Goal: Information Seeking & Learning: Learn about a topic

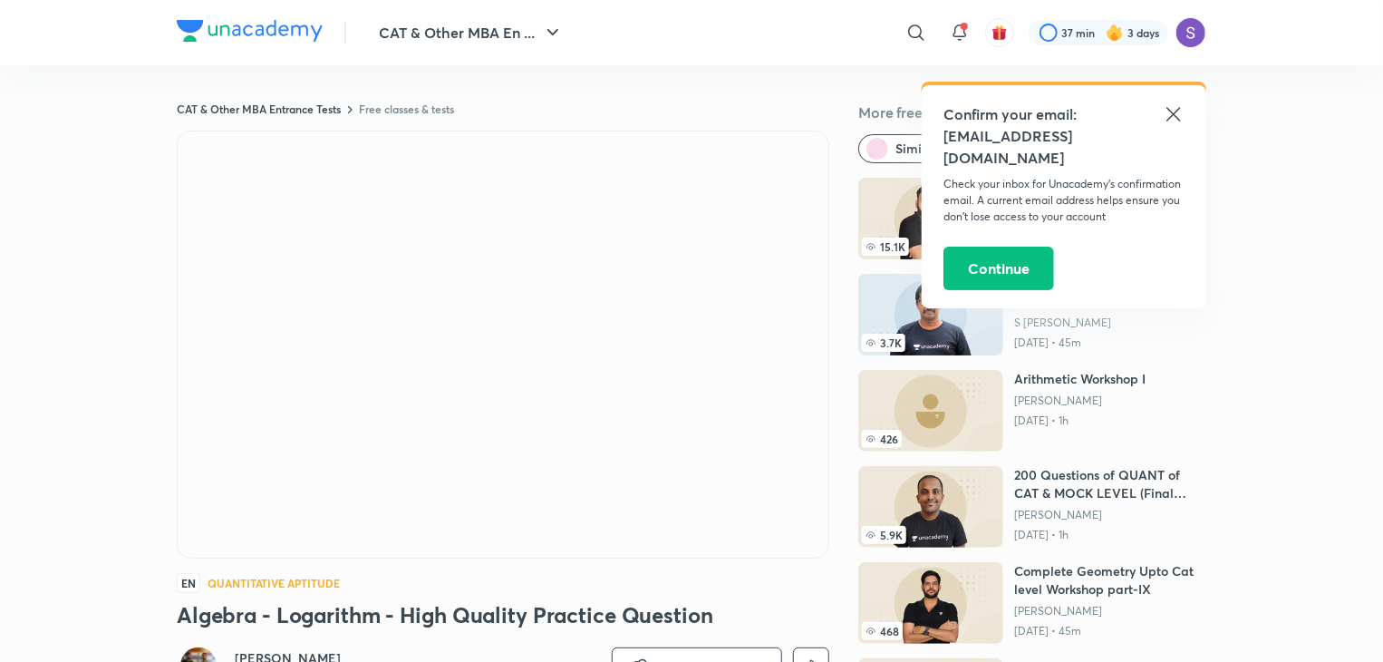
click at [1171, 121] on icon at bounding box center [1174, 114] width 22 height 22
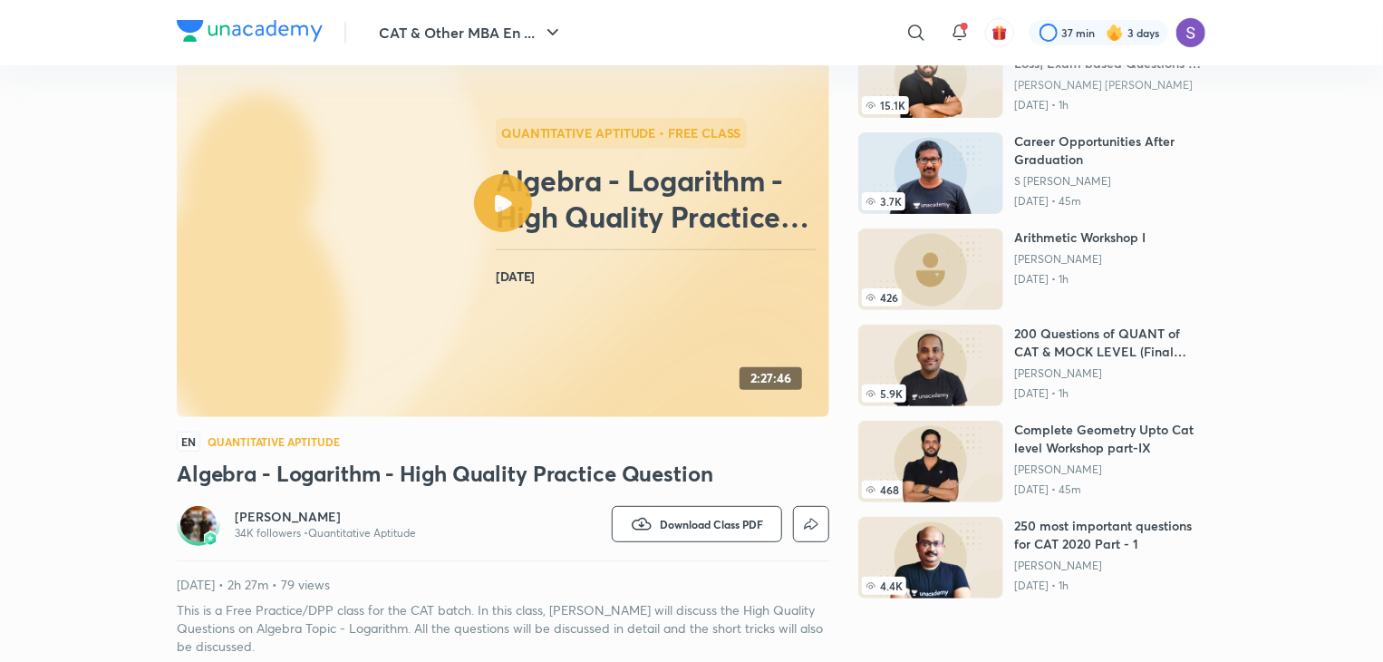
scroll to position [170, 0]
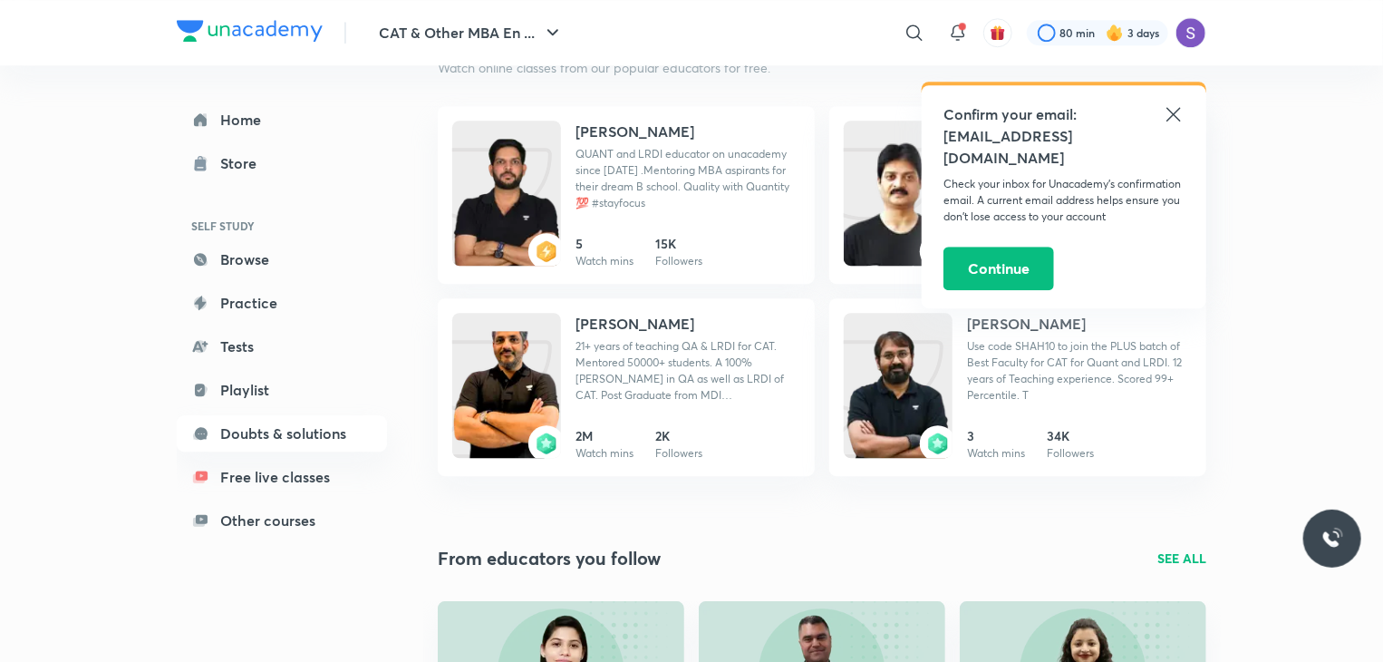
scroll to position [2462, 0]
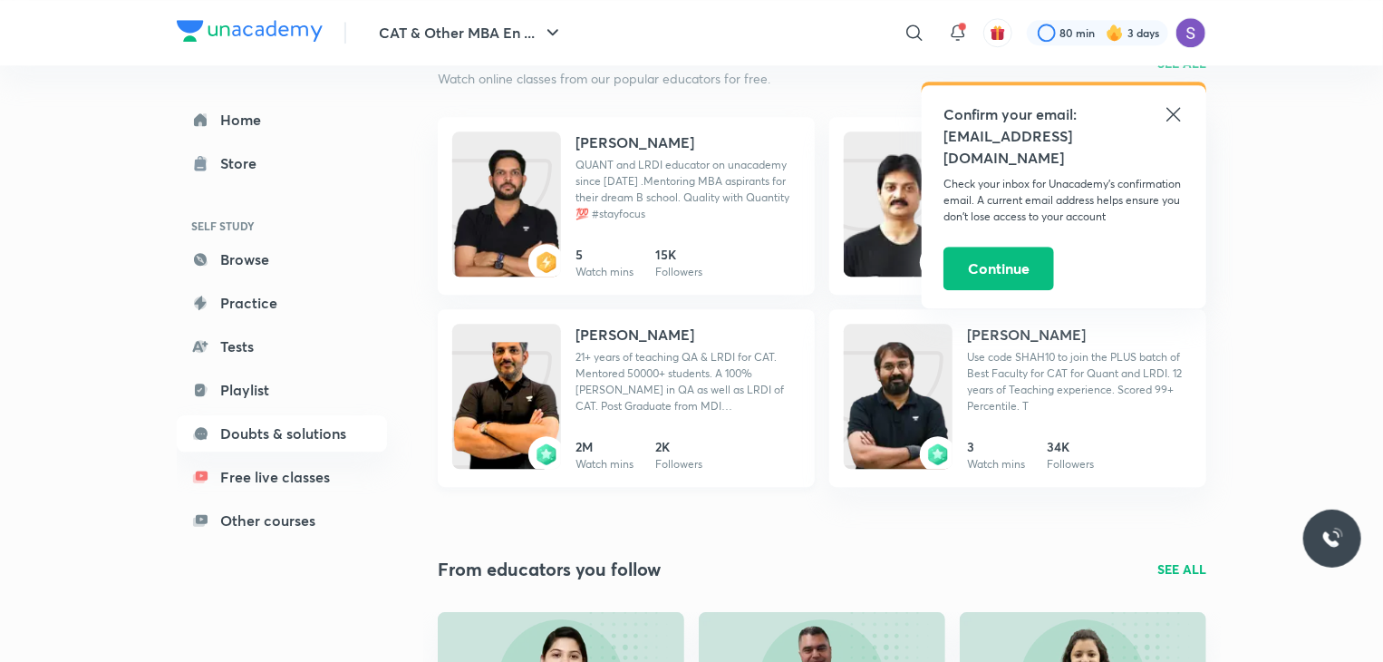
click at [602, 341] on h4 "[PERSON_NAME]" at bounding box center [635, 335] width 119 height 22
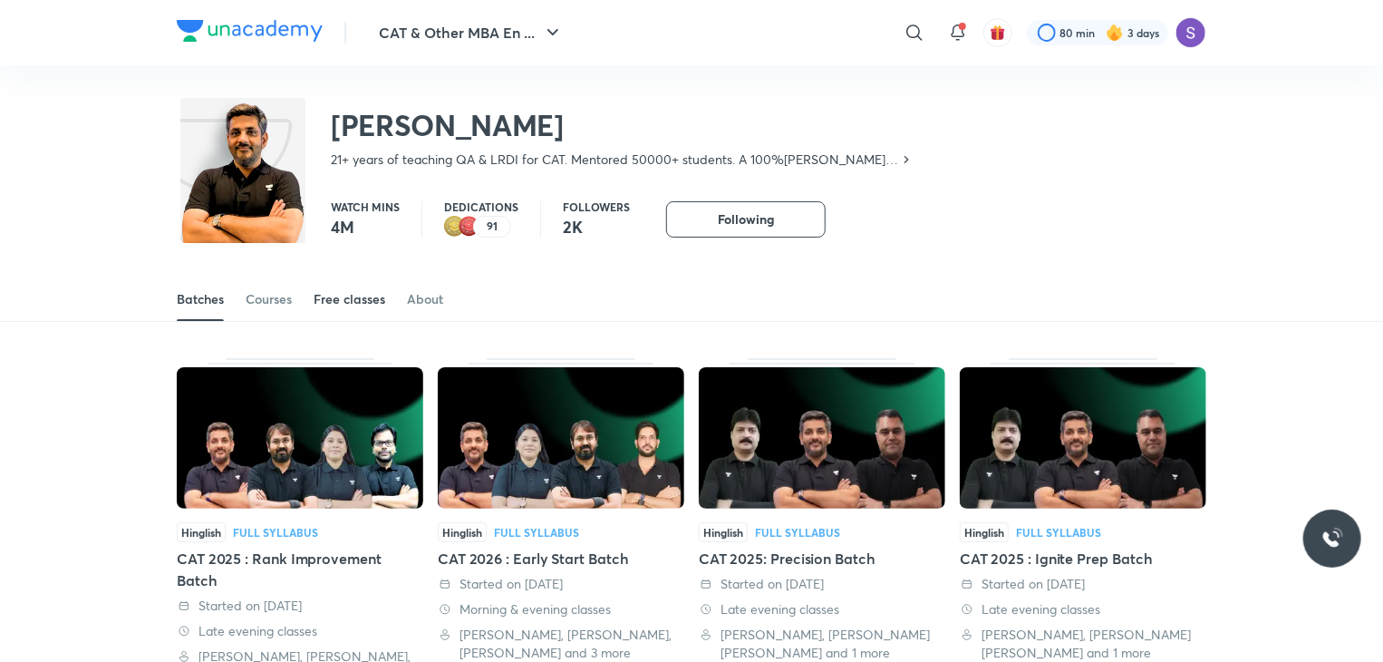
click at [334, 294] on div "Free classes" at bounding box center [350, 299] width 72 height 18
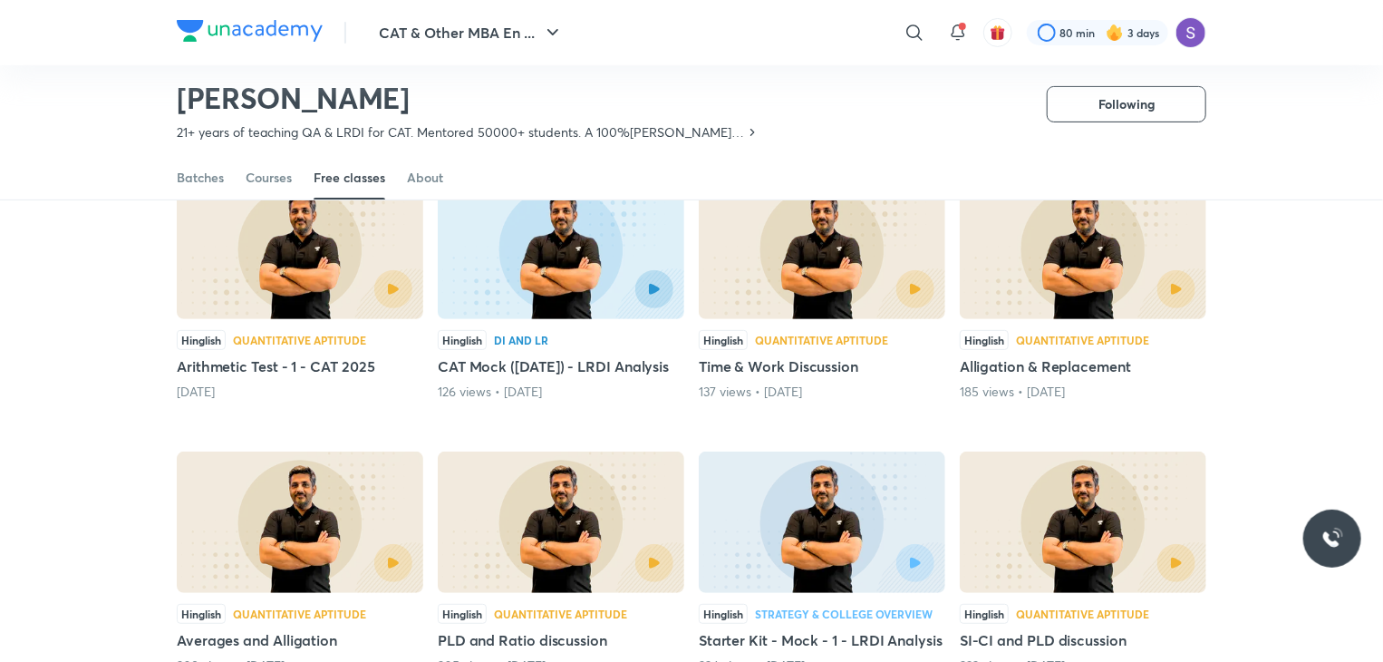
scroll to position [185, 0]
